Goal: Learn about a topic: Learn about a topic

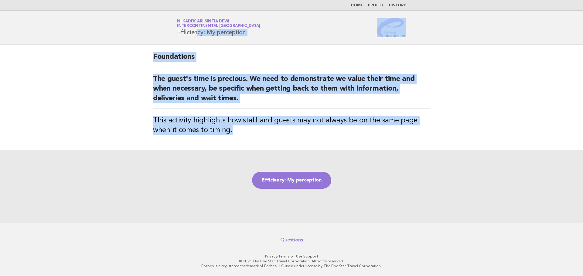
drag, startPoint x: 178, startPoint y: 32, endPoint x: 255, endPoint y: 135, distance: 128.3
click at [255, 135] on body "Home Profile History Service Energizers Ni Kadek Ari Sintia Dewi InterContinent…" at bounding box center [291, 138] width 583 height 276
copy body "Efficiency: My perception Foundations The guest's time is precious. We need to …"
click at [297, 187] on link "Efficiency: My perception" at bounding box center [291, 180] width 79 height 17
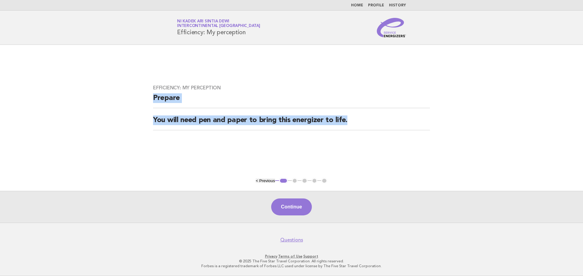
drag, startPoint x: 154, startPoint y: 99, endPoint x: 370, endPoint y: 119, distance: 217.0
click at [370, 119] on div "Efficiency: My perception Prepare You will need pen and paper to bring this ene…" at bounding box center [291, 111] width 291 height 67
copy div "Prepare You will need pen and paper to bring this energizer to life."
click at [292, 213] on button "Continue" at bounding box center [291, 207] width 40 height 17
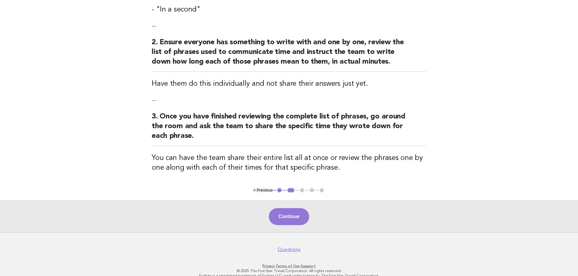
scroll to position [221, 0]
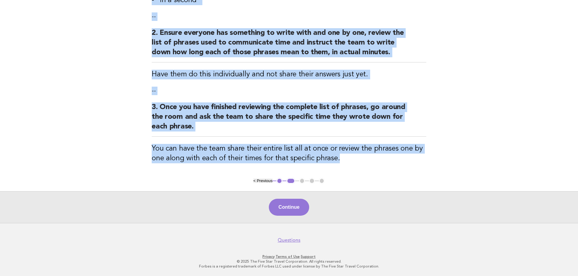
drag, startPoint x: 151, startPoint y: 65, endPoint x: 401, endPoint y: 167, distance: 269.8
click at [401, 167] on div "Efficiency: My perception Activity 1. Make a list of phrases that reference tim…" at bounding box center [288, 1] width 289 height 354
copy div "Activity 1. Make a list of phrases that reference time that we commonly share w…"
click at [297, 209] on button "Continue" at bounding box center [289, 207] width 40 height 17
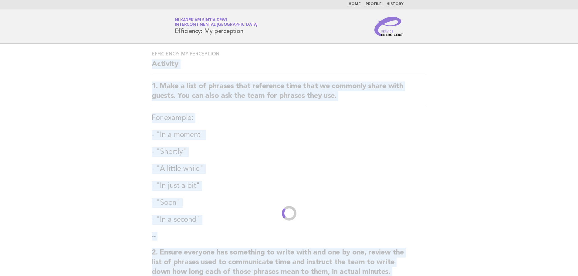
scroll to position [0, 0]
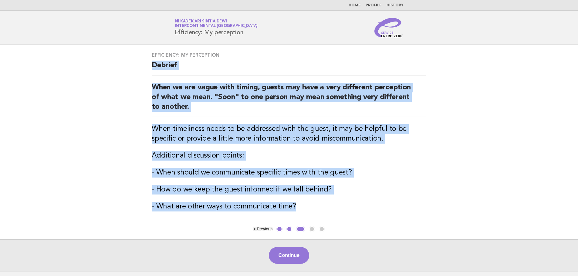
drag, startPoint x: 152, startPoint y: 64, endPoint x: 306, endPoint y: 201, distance: 206.3
click at [306, 201] on div "Efficiency: My perception Debrief When we are vague with timing, guests may hav…" at bounding box center [288, 135] width 289 height 181
copy div "Debrief When we are vague with timing, guests may have a very different percept…"
click at [290, 256] on button "Continue" at bounding box center [289, 255] width 40 height 17
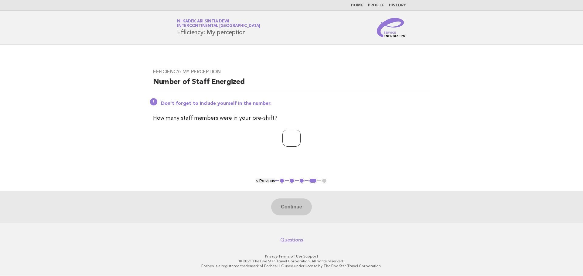
click at [294, 140] on input "number" at bounding box center [291, 138] width 18 height 17
type input "*"
click at [301, 212] on button "Continue" at bounding box center [291, 207] width 40 height 17
